Goal: Find specific page/section: Find specific page/section

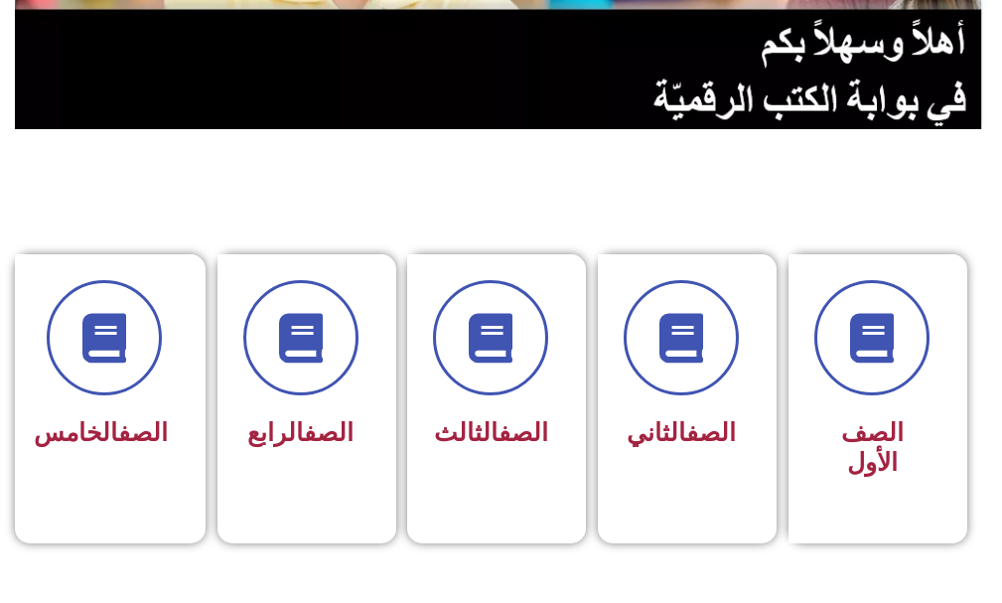
scroll to position [397, 0]
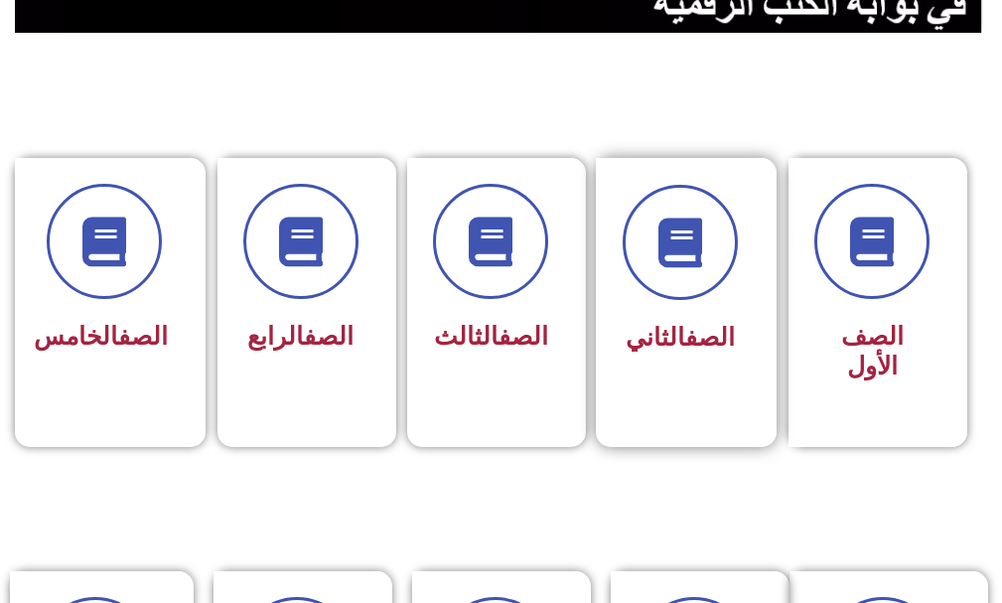
click at [655, 342] on span "الصف الثاني" at bounding box center [679, 337] width 109 height 29
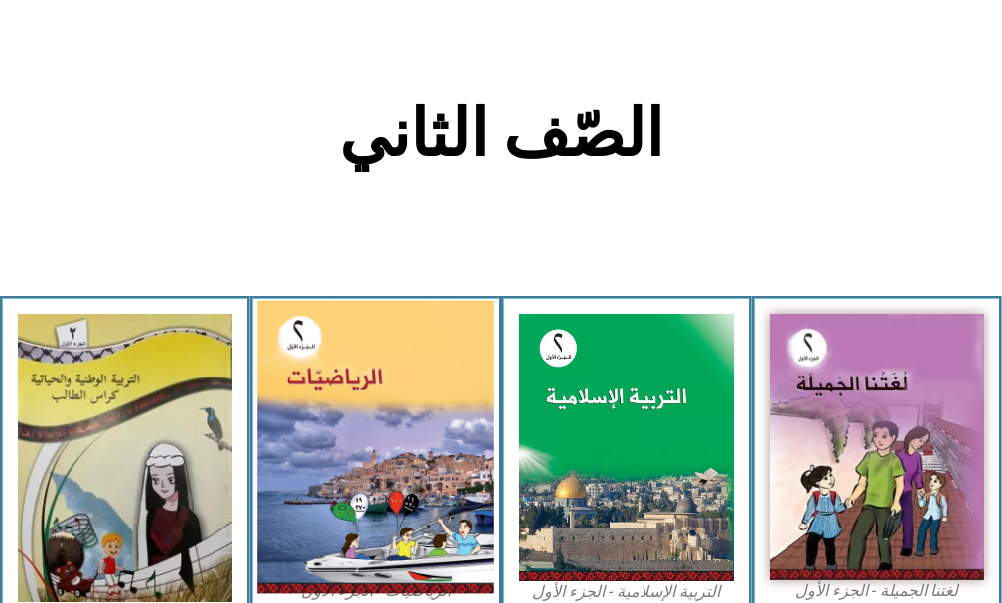
scroll to position [496, 0]
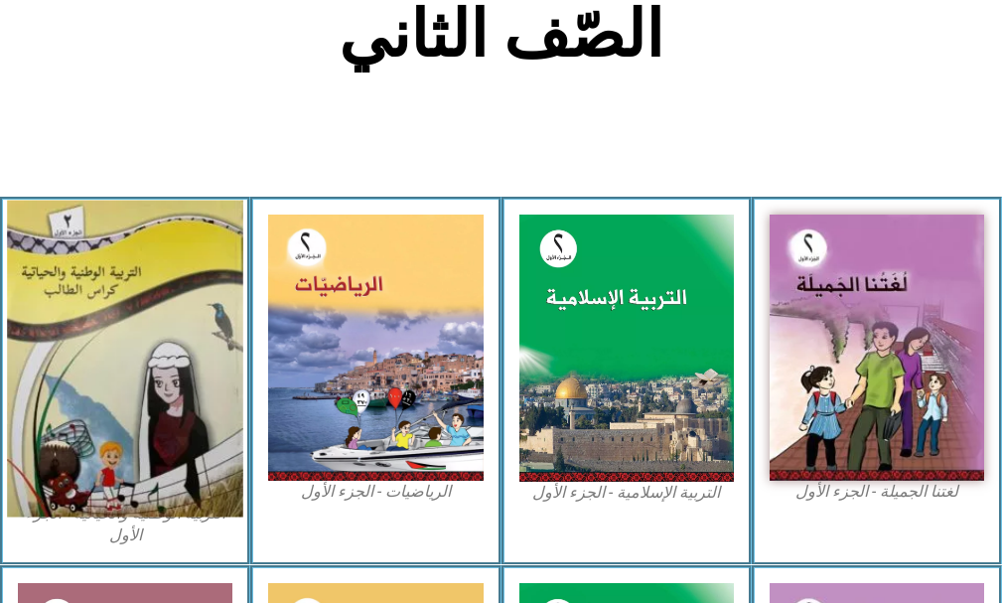
click at [164, 403] on img at bounding box center [125, 359] width 236 height 317
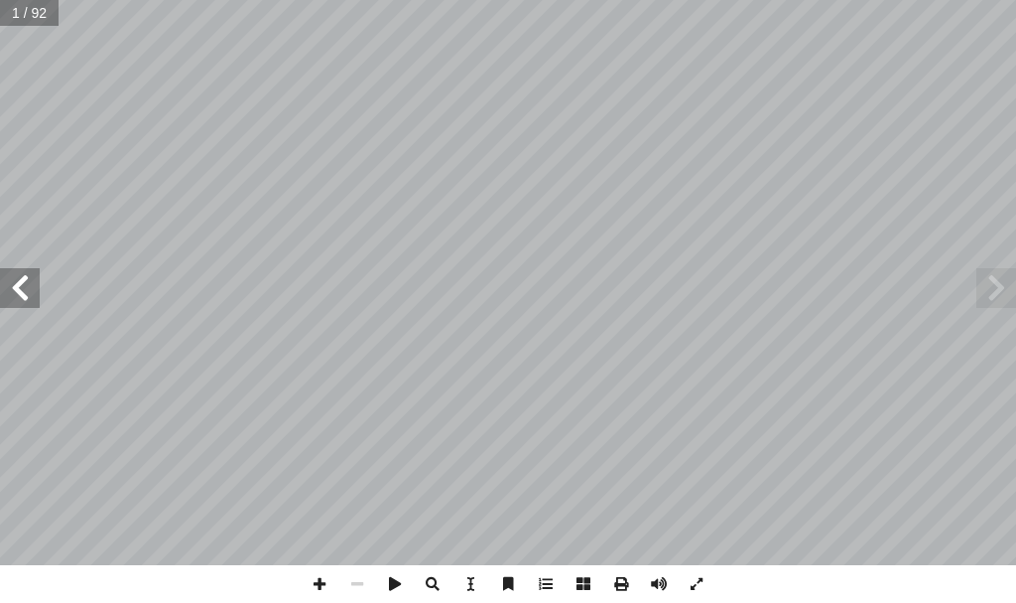
click at [28, 297] on span at bounding box center [20, 288] width 40 height 40
click at [315, 584] on span at bounding box center [320, 584] width 38 height 38
